Goal: Task Accomplishment & Management: Use online tool/utility

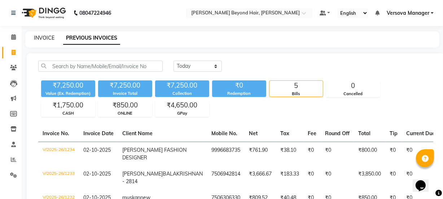
click at [46, 38] on link "INVOICE" at bounding box center [44, 38] width 21 height 6
select select "service"
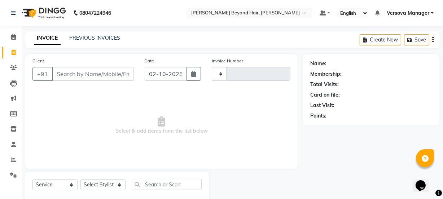
scroll to position [18, 0]
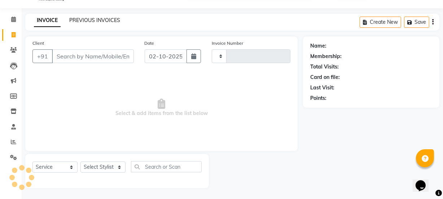
click at [79, 22] on link "PREVIOUS INVOICES" at bounding box center [94, 20] width 51 height 6
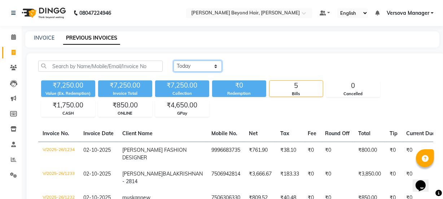
click at [183, 66] on select "[DATE] [DATE] Custom Range" at bounding box center [198, 66] width 48 height 11
select select "[DATE]"
click at [174, 61] on select "[DATE] [DATE] Custom Range" at bounding box center [198, 66] width 48 height 11
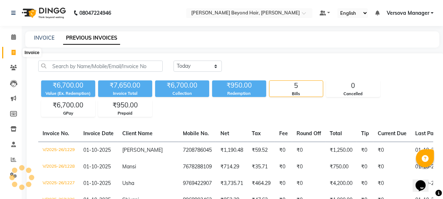
click at [12, 52] on icon at bounding box center [14, 52] width 4 height 5
select select "service"
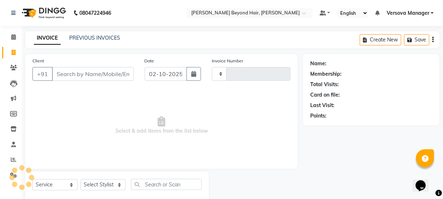
scroll to position [18, 0]
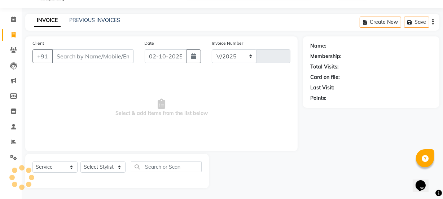
select select "6352"
type input "1235"
click at [87, 21] on link "PREVIOUS INVOICES" at bounding box center [94, 20] width 51 height 6
